Goal: Information Seeking & Learning: Check status

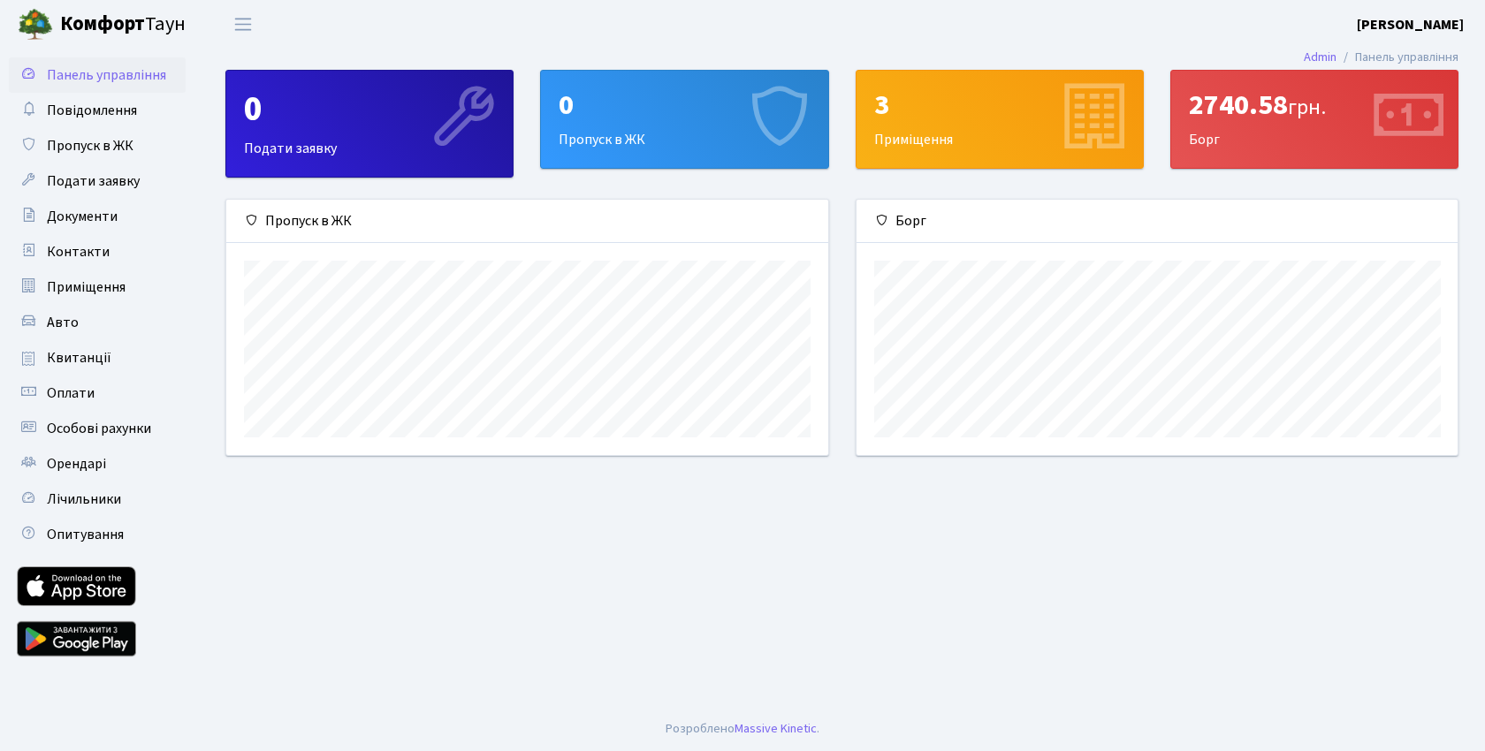
scroll to position [255, 601]
click at [96, 286] on span "Приміщення" at bounding box center [86, 287] width 79 height 19
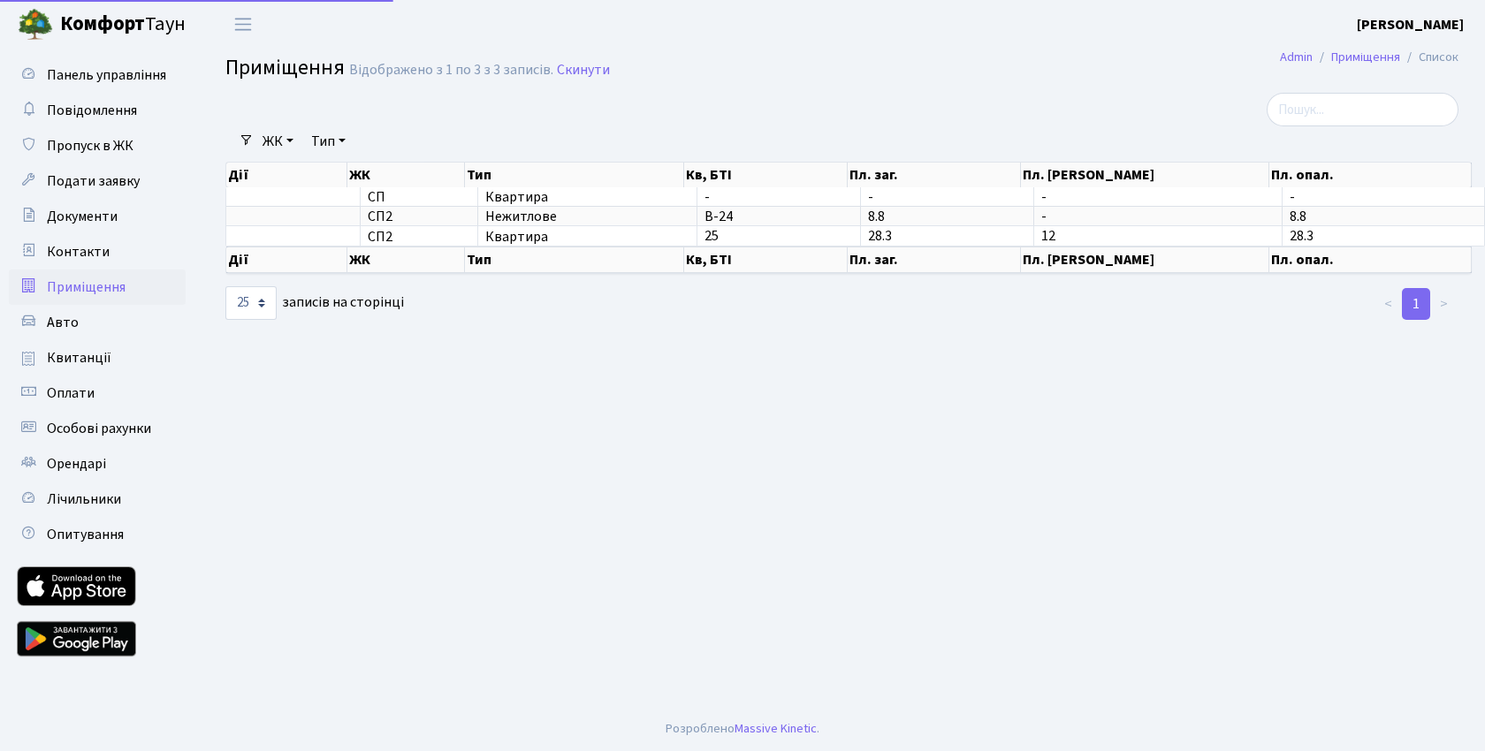
select select "25"
click at [80, 401] on span "Оплати" at bounding box center [71, 393] width 48 height 19
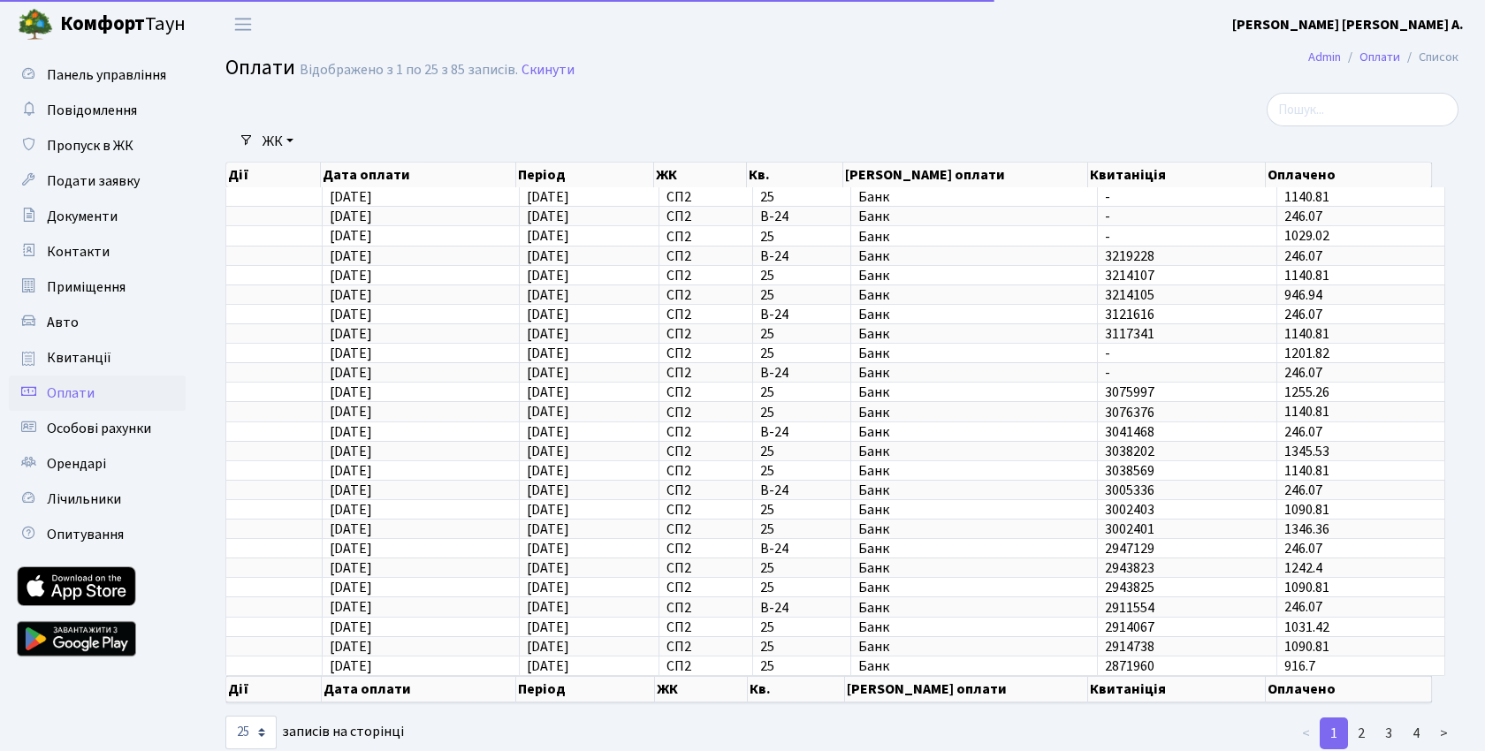
select select "25"
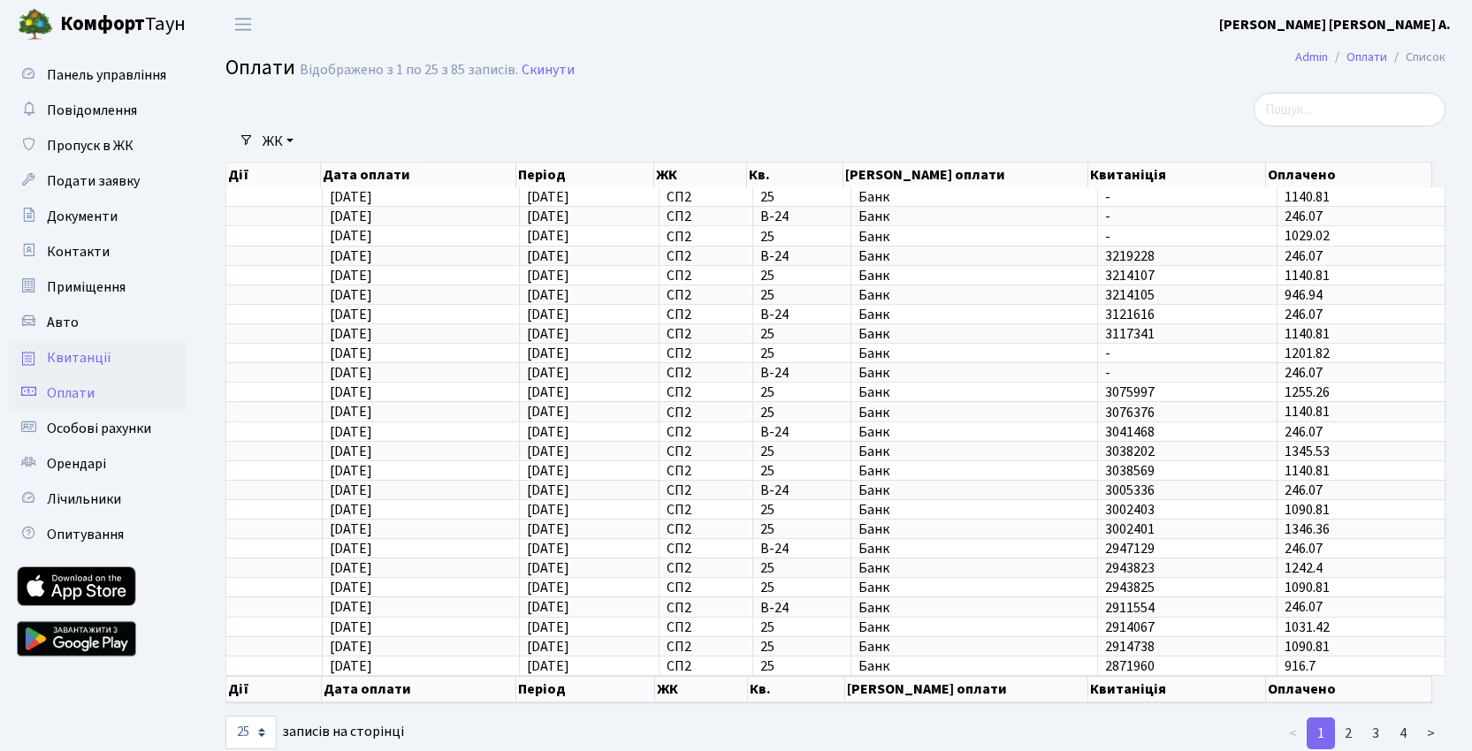
click at [92, 363] on span "Квитанції" at bounding box center [79, 357] width 65 height 19
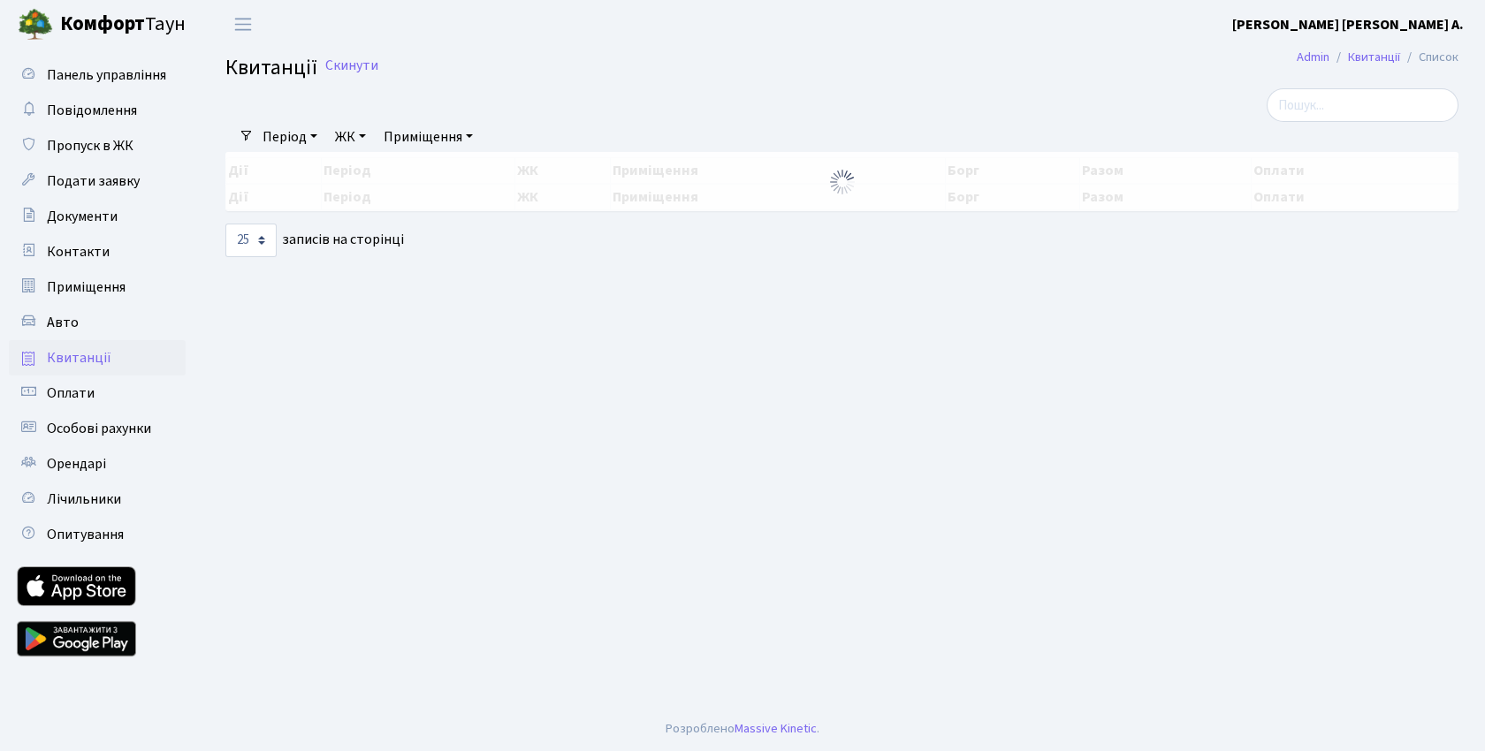
select select "25"
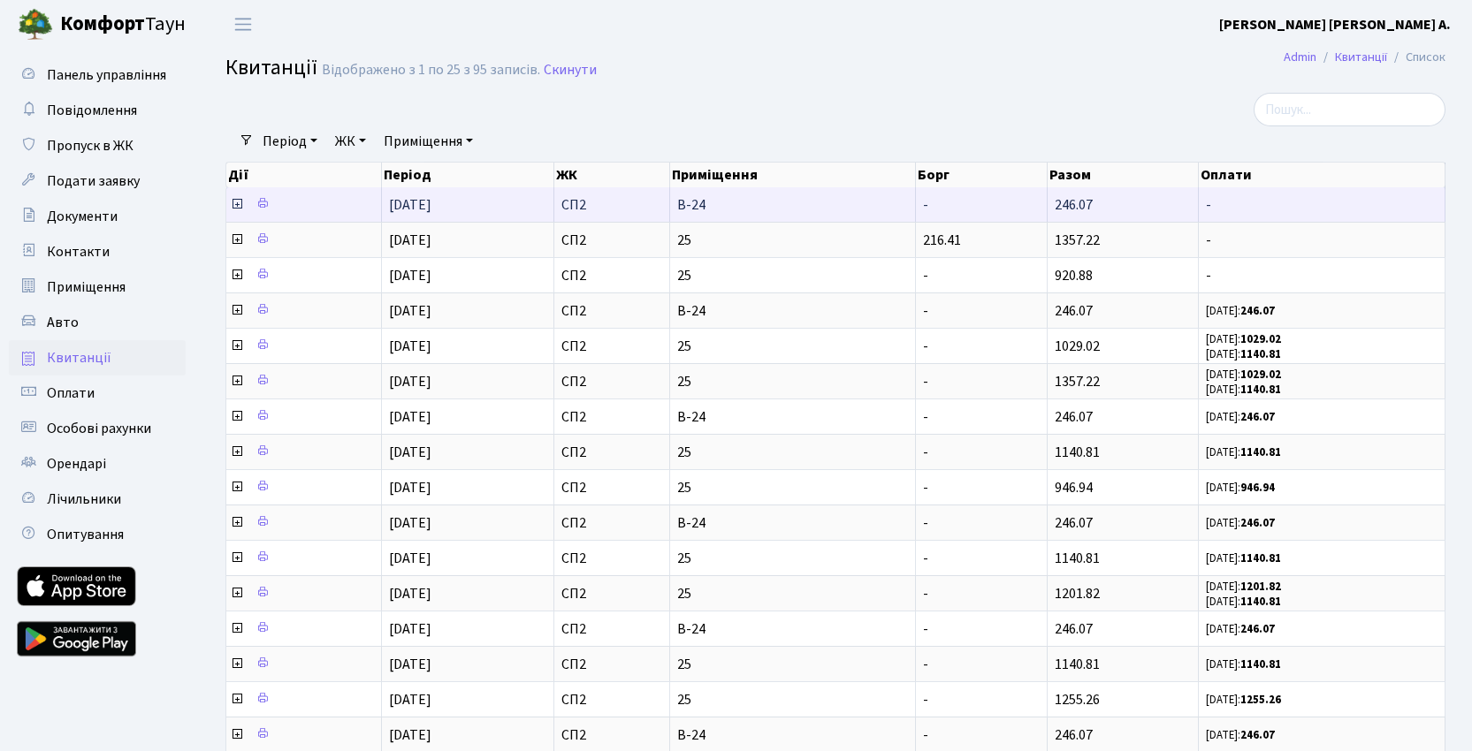
click at [239, 205] on icon at bounding box center [237, 204] width 14 height 14
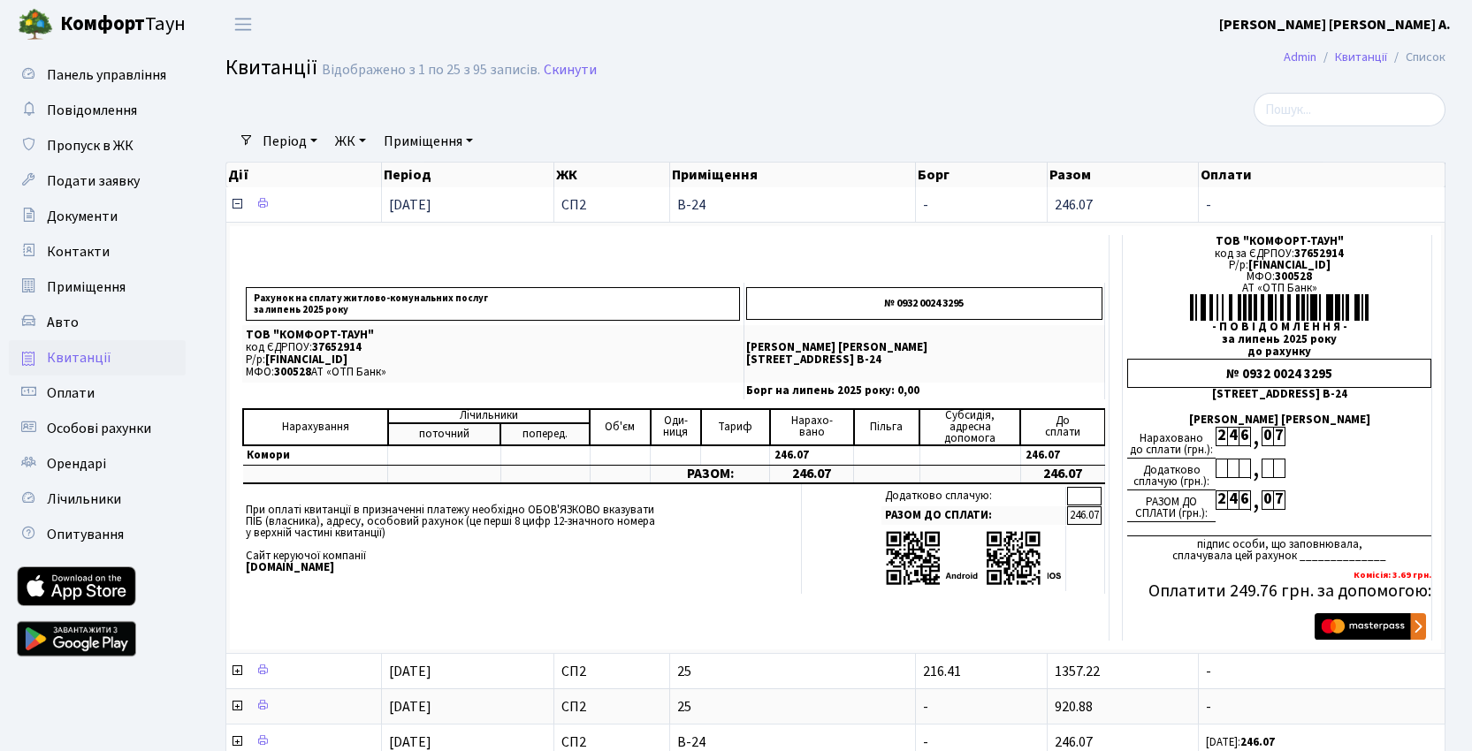
click at [236, 205] on icon at bounding box center [237, 204] width 14 height 14
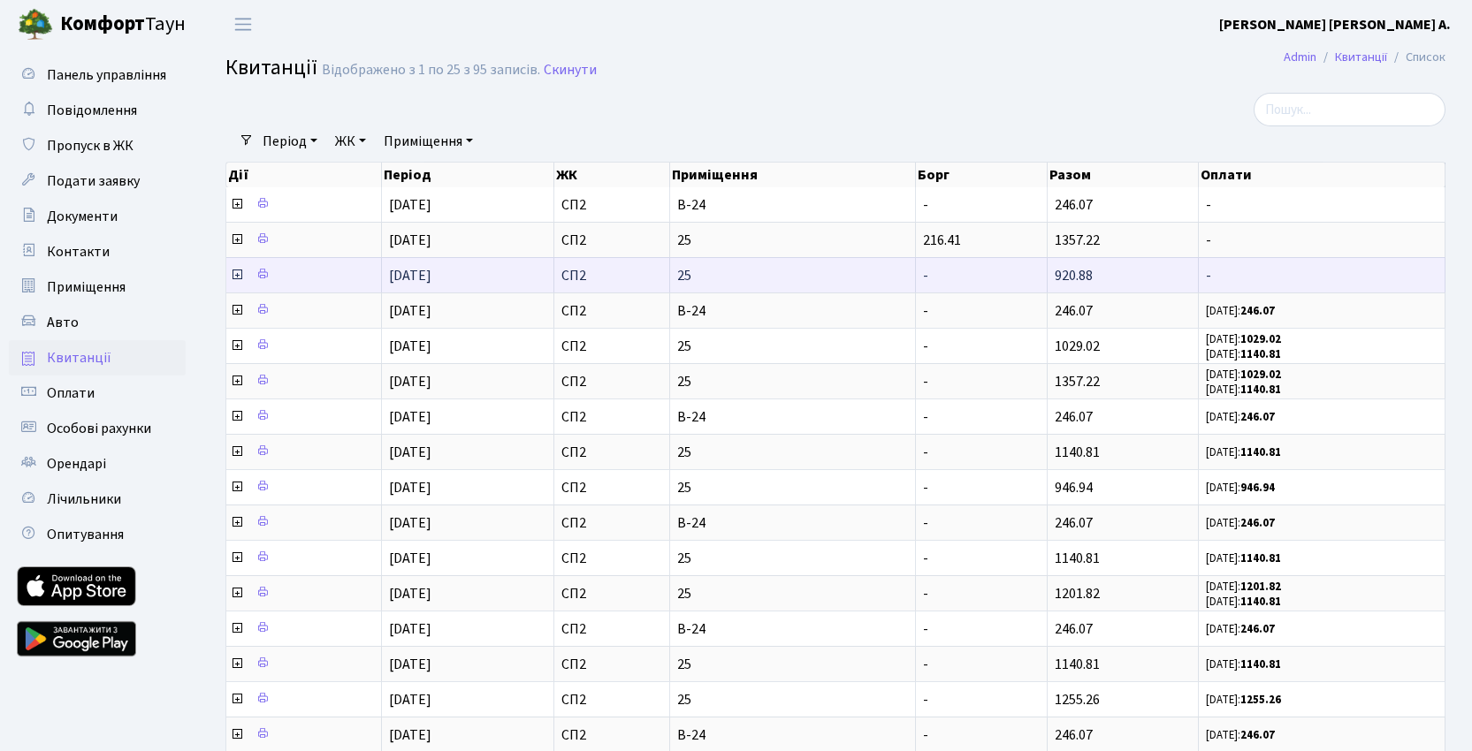
click at [237, 274] on icon at bounding box center [237, 275] width 14 height 14
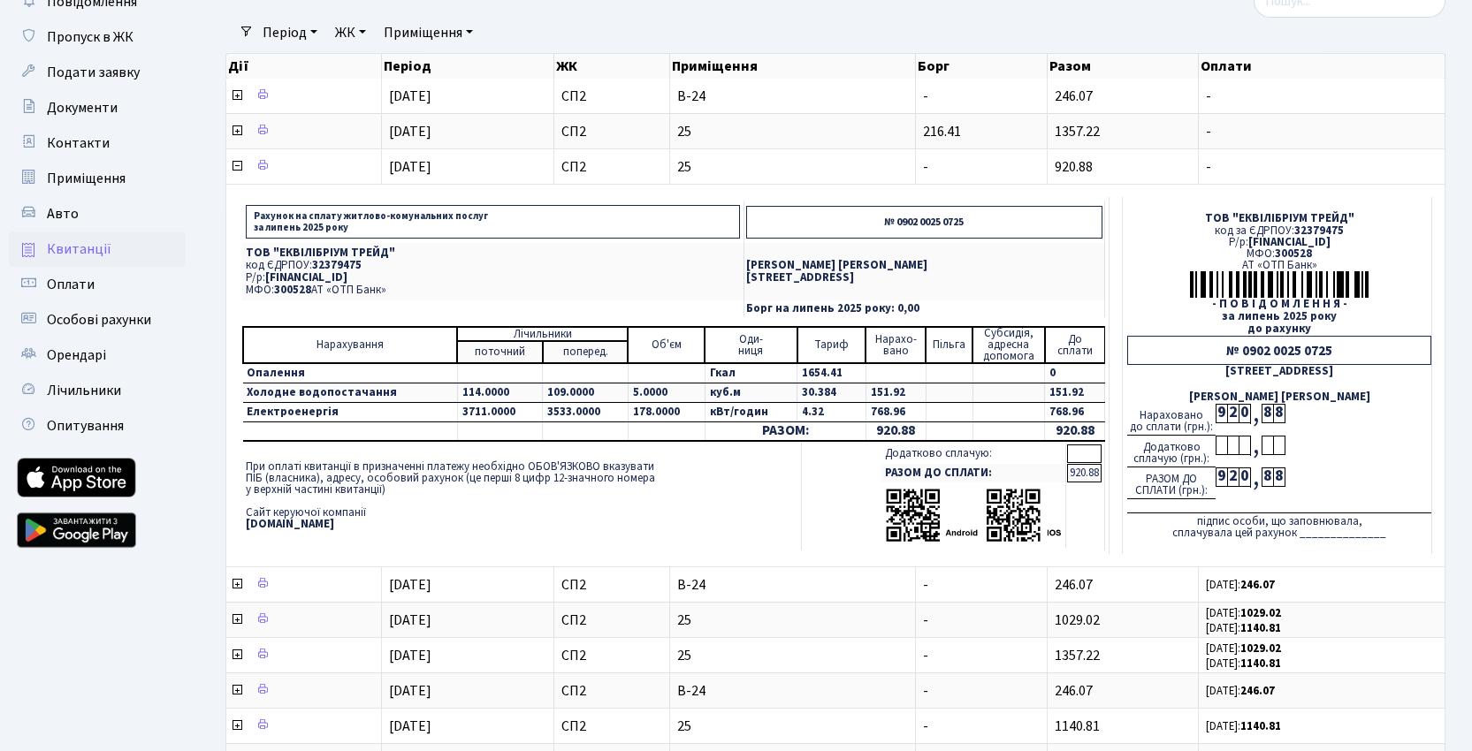
scroll to position [240, 0]
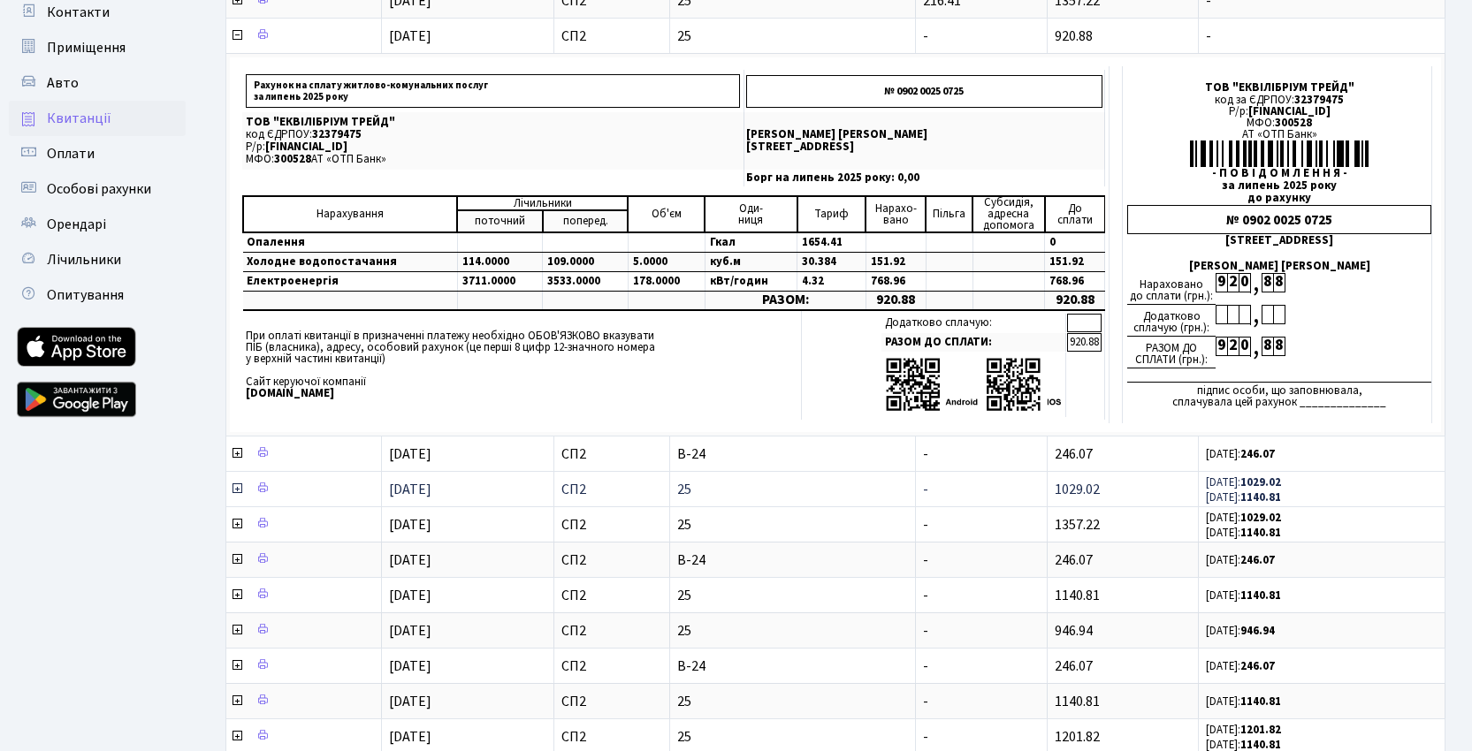
click at [235, 491] on icon at bounding box center [237, 489] width 14 height 14
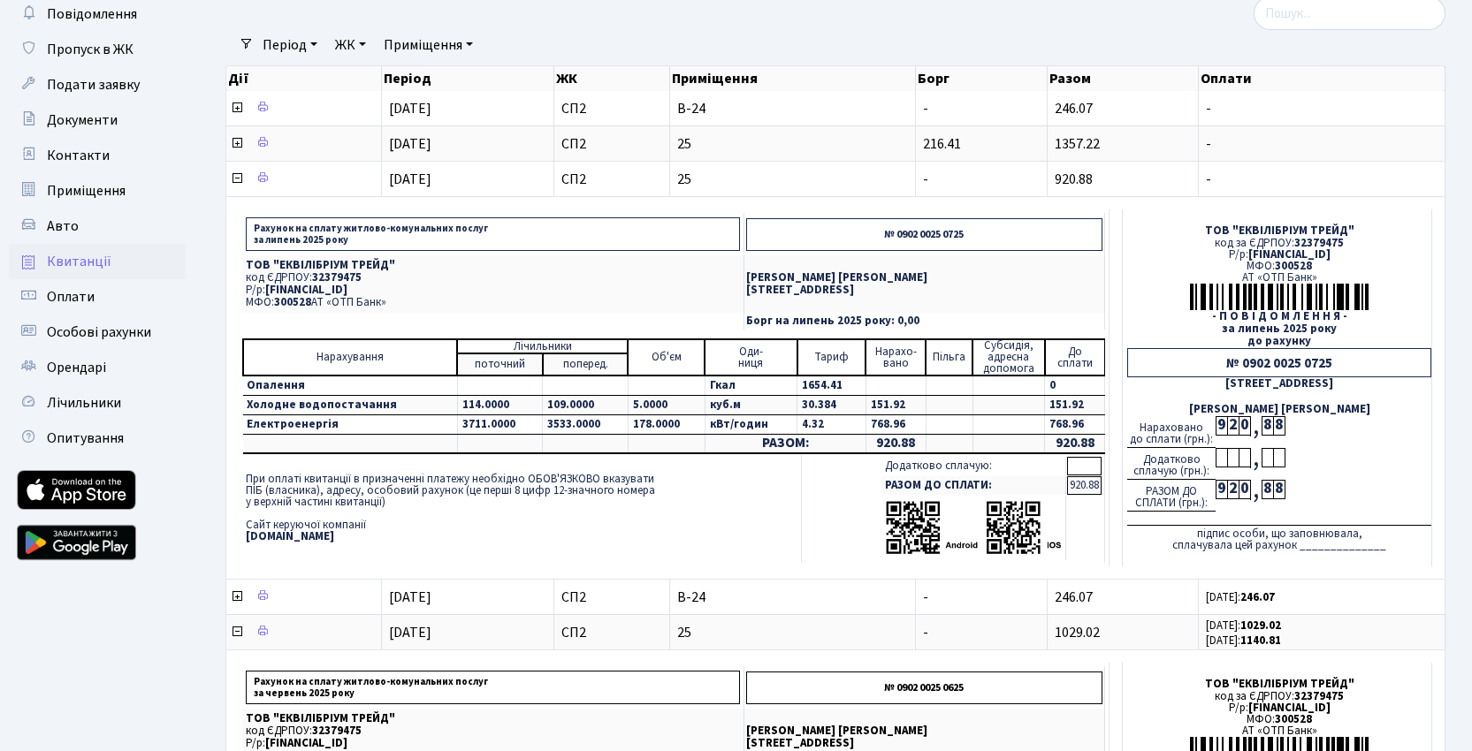
scroll to position [95, 0]
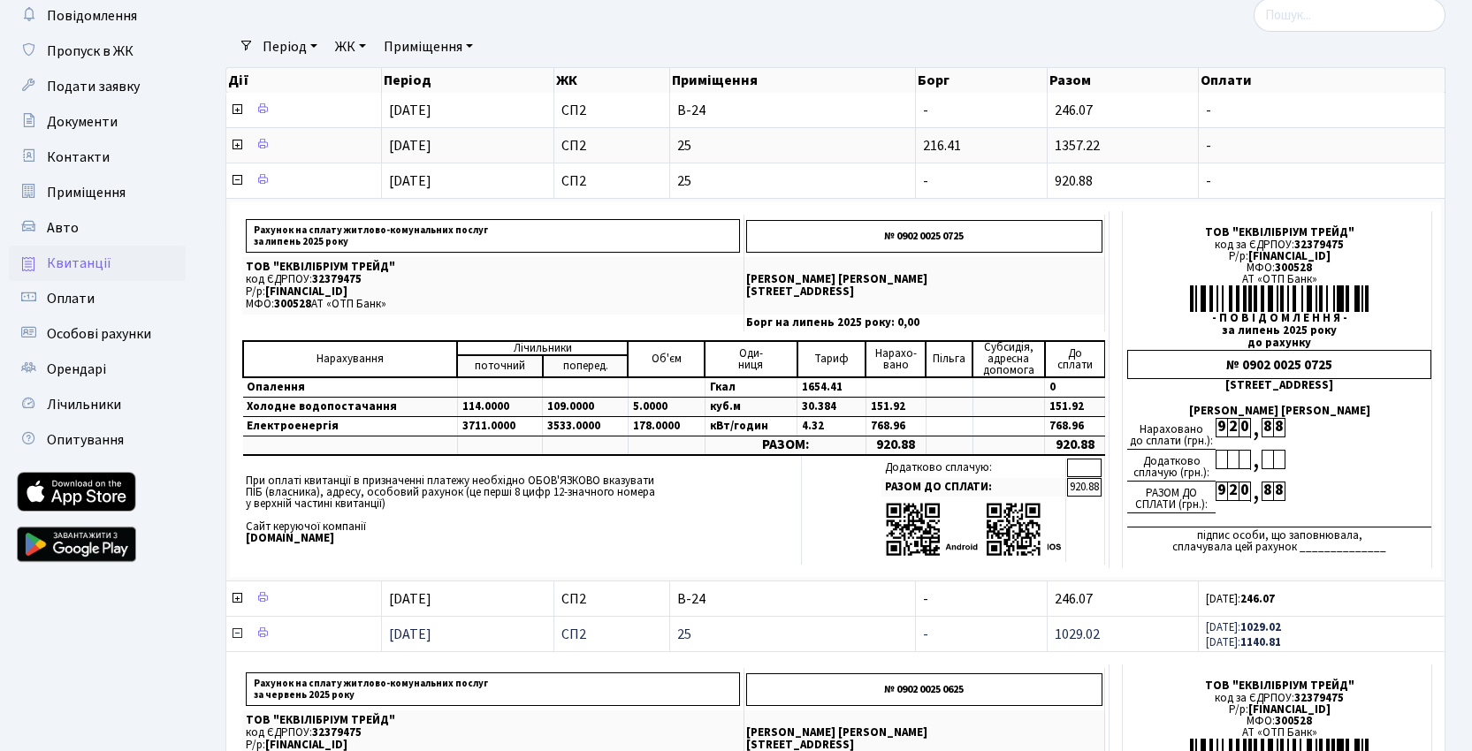
drag, startPoint x: 234, startPoint y: 635, endPoint x: 254, endPoint y: 619, distance: 25.1
click at [234, 636] on icon at bounding box center [237, 634] width 14 height 14
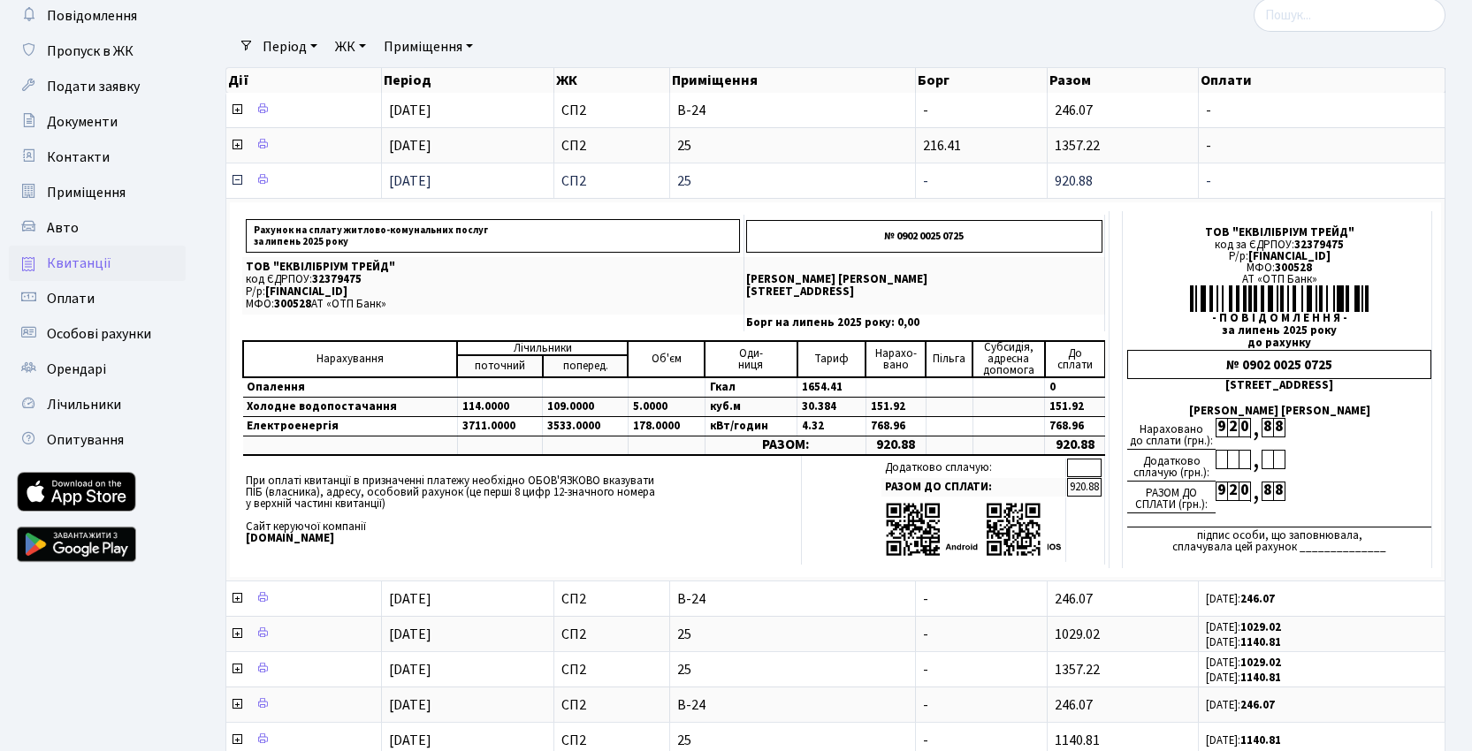
click at [236, 180] on icon at bounding box center [237, 180] width 14 height 14
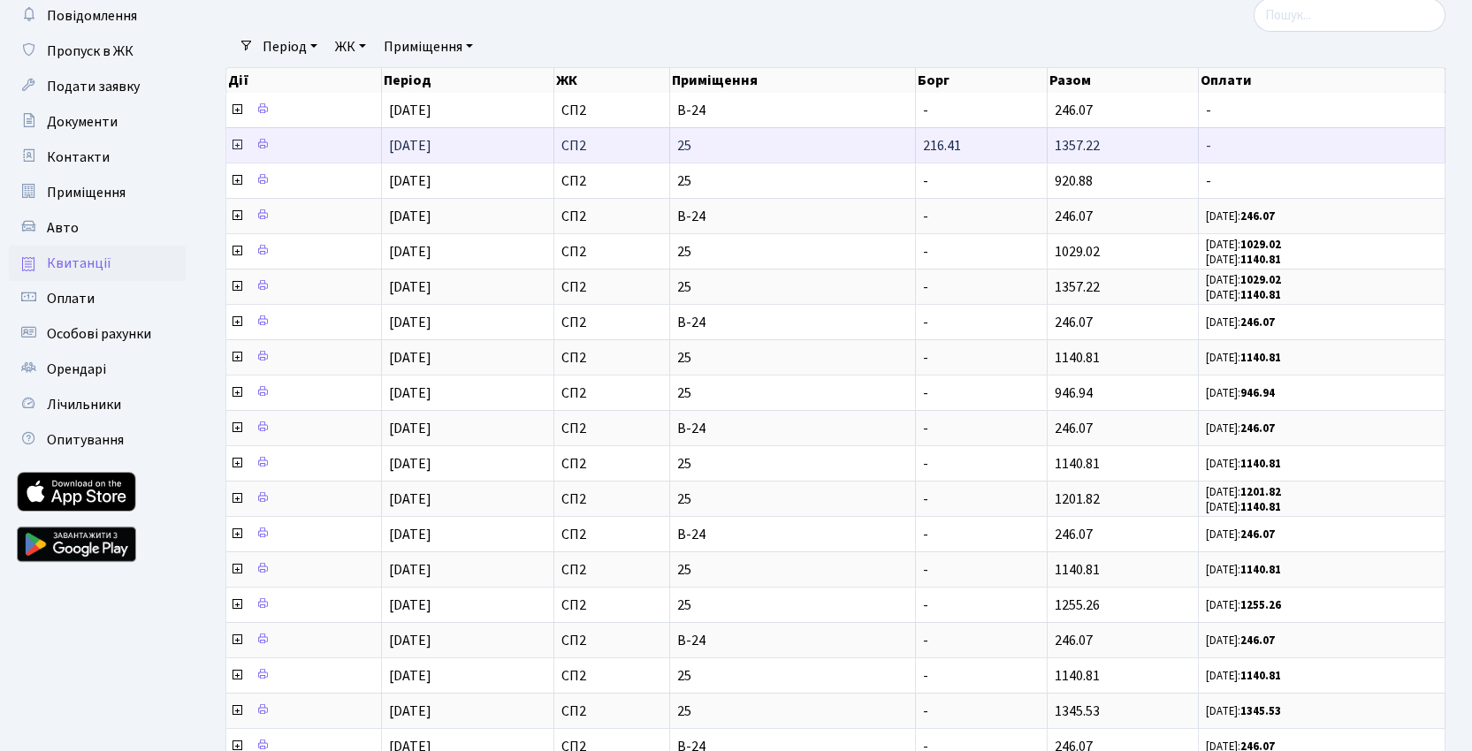
click at [237, 146] on icon at bounding box center [237, 145] width 14 height 14
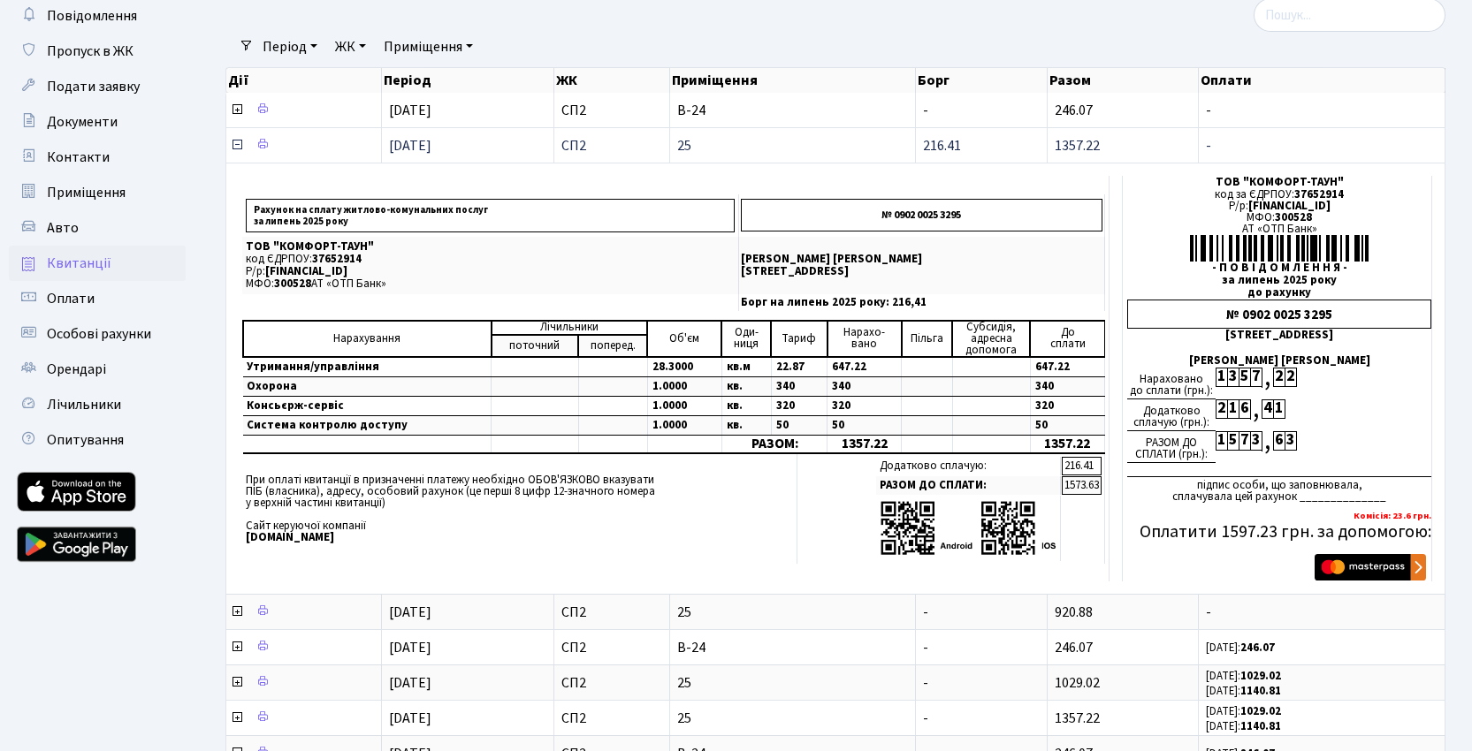
click at [239, 145] on icon at bounding box center [237, 145] width 14 height 14
